Goal: Task Accomplishment & Management: Complete application form

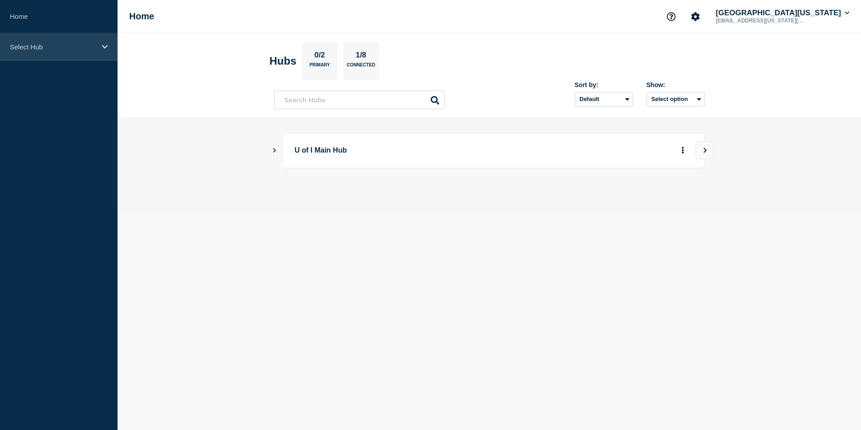
click at [105, 49] on icon at bounding box center [105, 47] width 6 height 7
click at [108, 46] on div "Select Hub" at bounding box center [59, 46] width 118 height 27
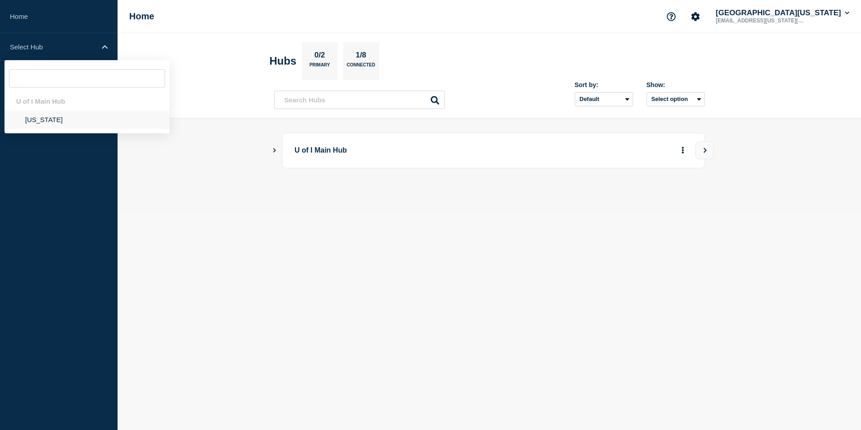
click at [34, 122] on li "[US_STATE]" at bounding box center [86, 119] width 165 height 18
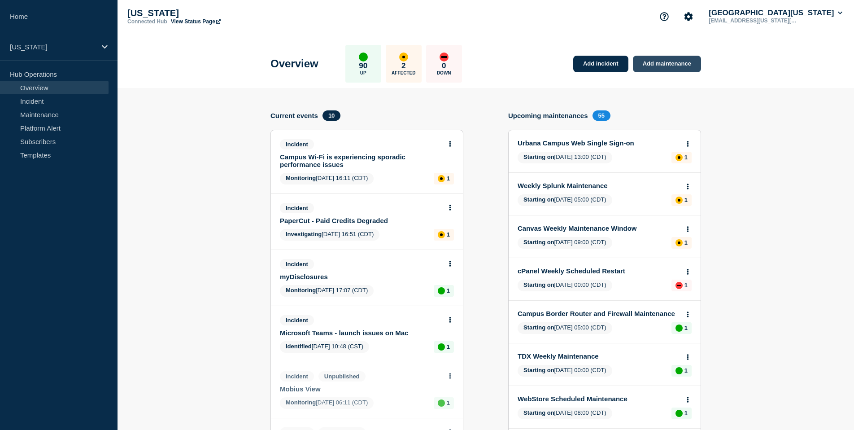
click at [674, 60] on link "Add maintenance" at bounding box center [667, 64] width 68 height 17
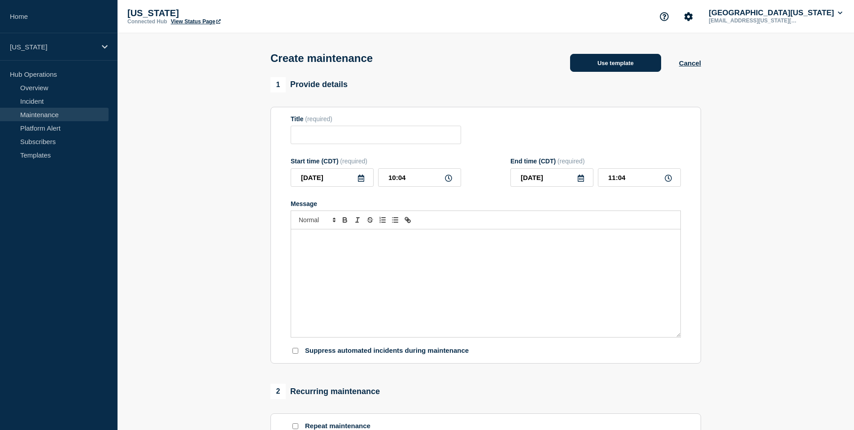
click at [612, 69] on button "Use template" at bounding box center [615, 63] width 91 height 18
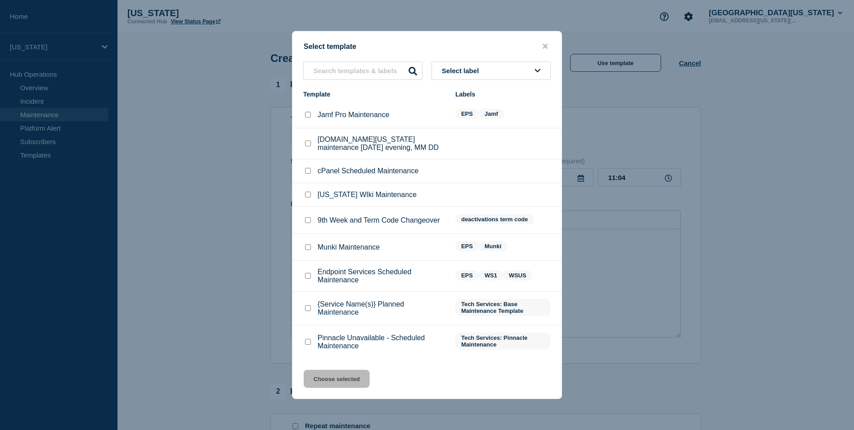
click at [308, 279] on input "Endpoint Services Scheduled Maintenance checkbox" at bounding box center [308, 276] width 6 height 6
checkbox input "true"
click at [340, 384] on button "Choose selected" at bounding box center [337, 379] width 66 height 18
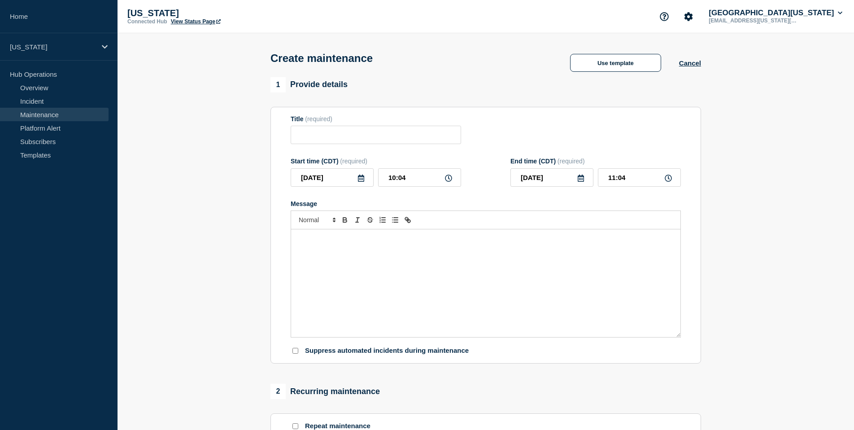
type input "Endpoint Services Scheduled Maintenance"
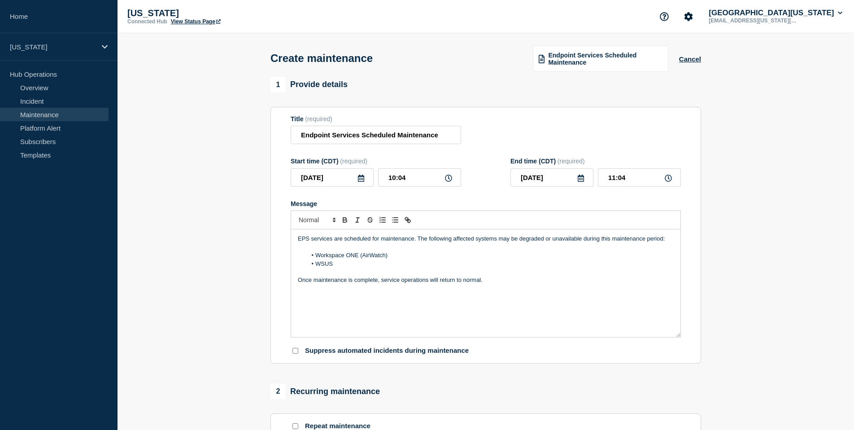
click at [361, 182] on icon at bounding box center [360, 177] width 7 height 7
click at [364, 239] on div "4" at bounding box center [362, 238] width 13 height 13
type input "[DATE]"
drag, startPoint x: 396, startPoint y: 183, endPoint x: 370, endPoint y: 183, distance: 26.9
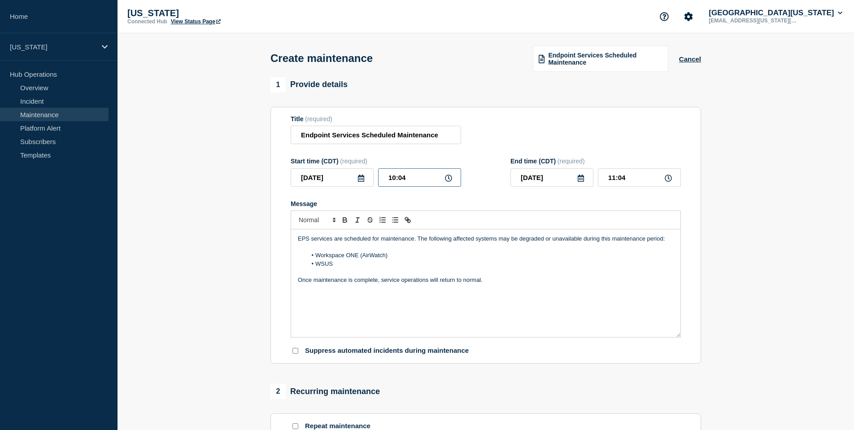
click at [370, 183] on div "[DATE] 10:04" at bounding box center [376, 177] width 170 height 18
type input "07:00"
click at [622, 182] on input "08:00" at bounding box center [639, 177] width 83 height 18
type input "08:30"
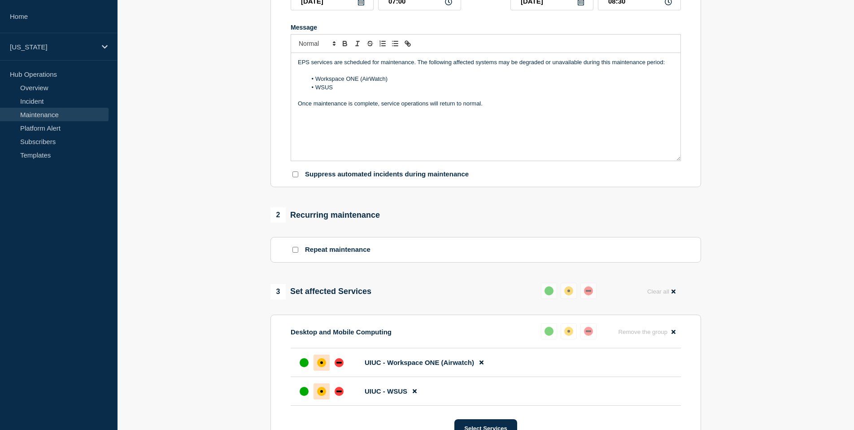
scroll to position [269, 0]
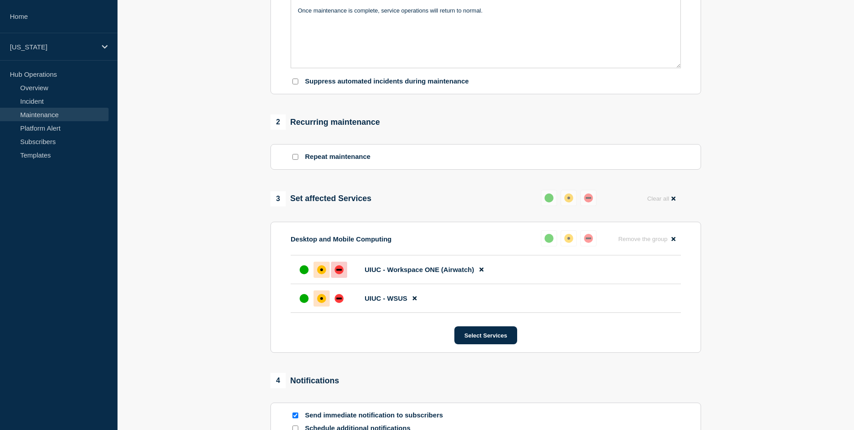
click at [340, 274] on div "down" at bounding box center [339, 269] width 9 height 9
click at [339, 303] on div "down" at bounding box center [339, 298] width 9 height 9
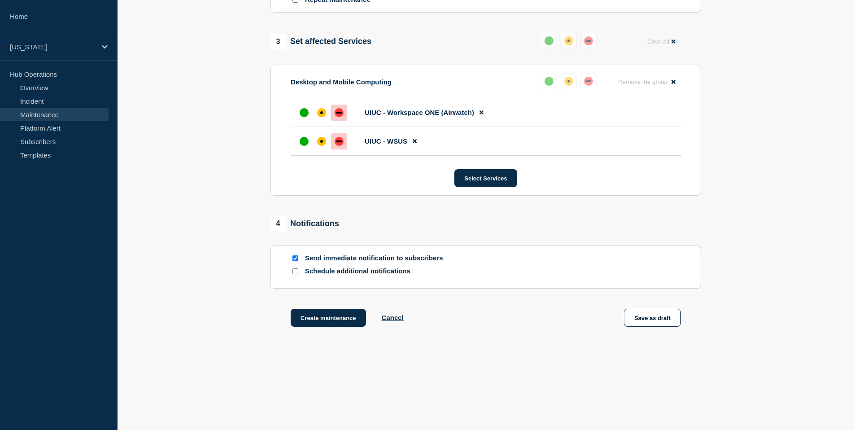
scroll to position [443, 0]
click at [326, 321] on button "Create maintenance" at bounding box center [328, 318] width 75 height 18
